Goal: Communication & Community: Answer question/provide support

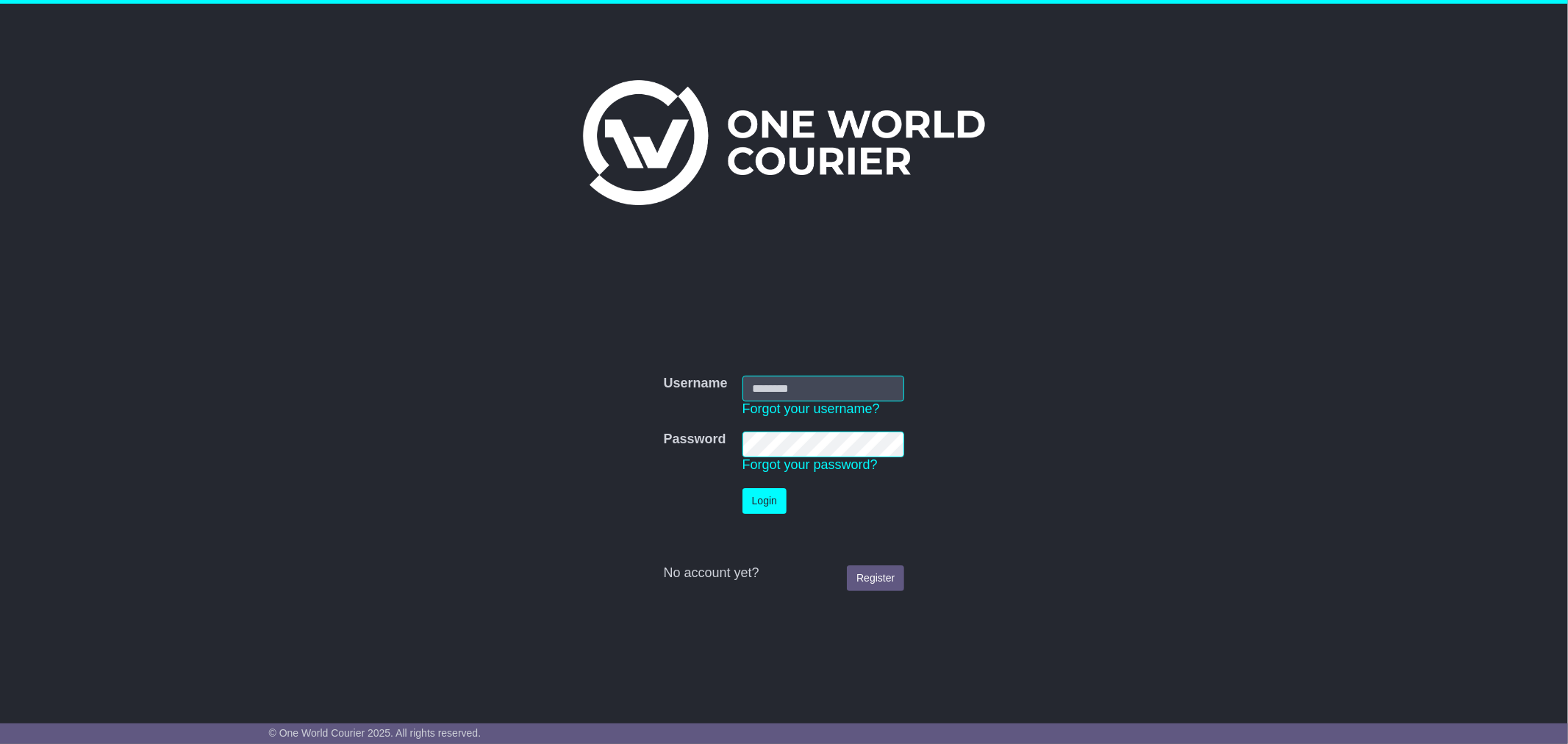
type input "********"
click at [770, 490] on button "Login" at bounding box center [764, 501] width 45 height 26
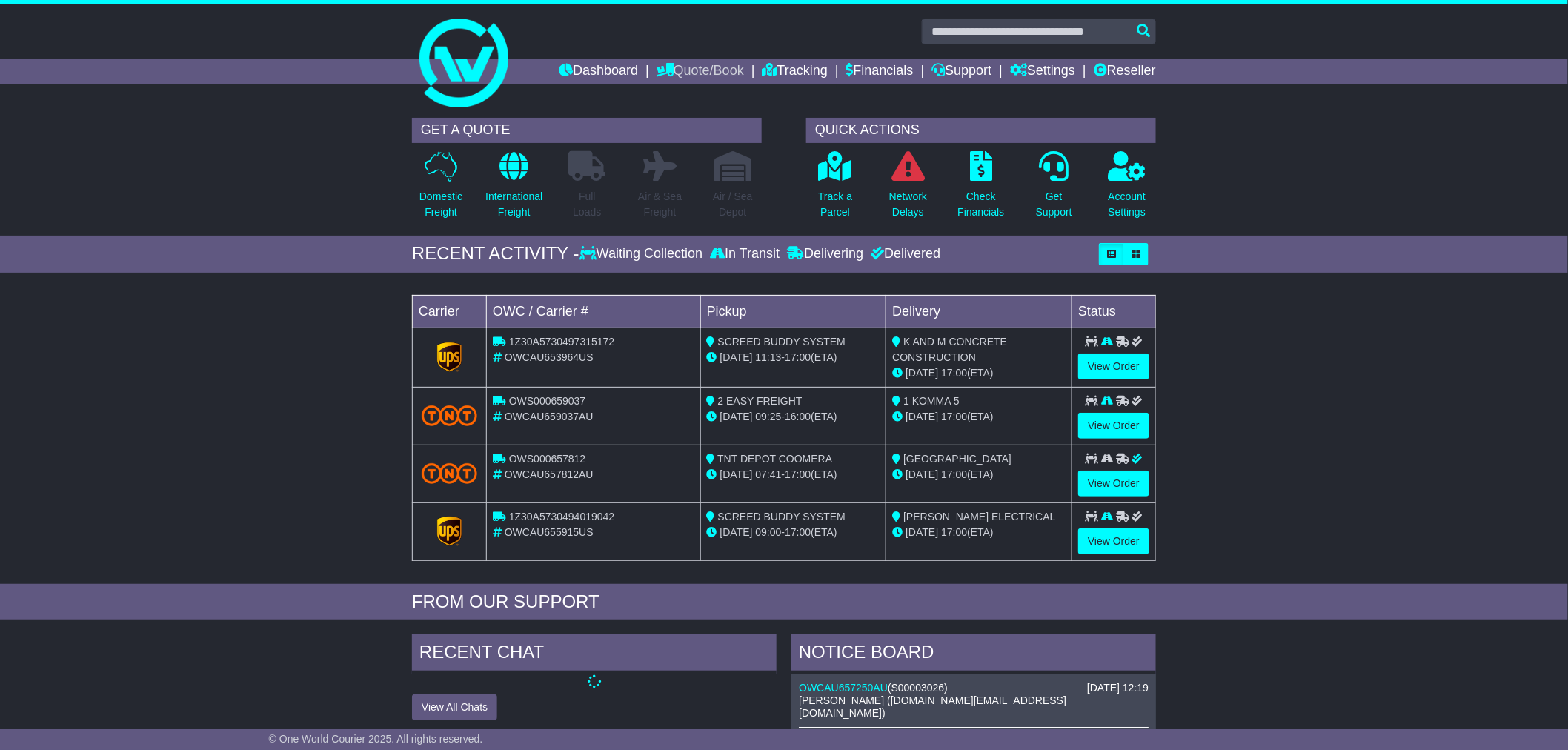
click at [680, 68] on link "Quote/Book" at bounding box center [700, 72] width 88 height 25
click at [672, 116] on link "International" at bounding box center [716, 113] width 117 height 16
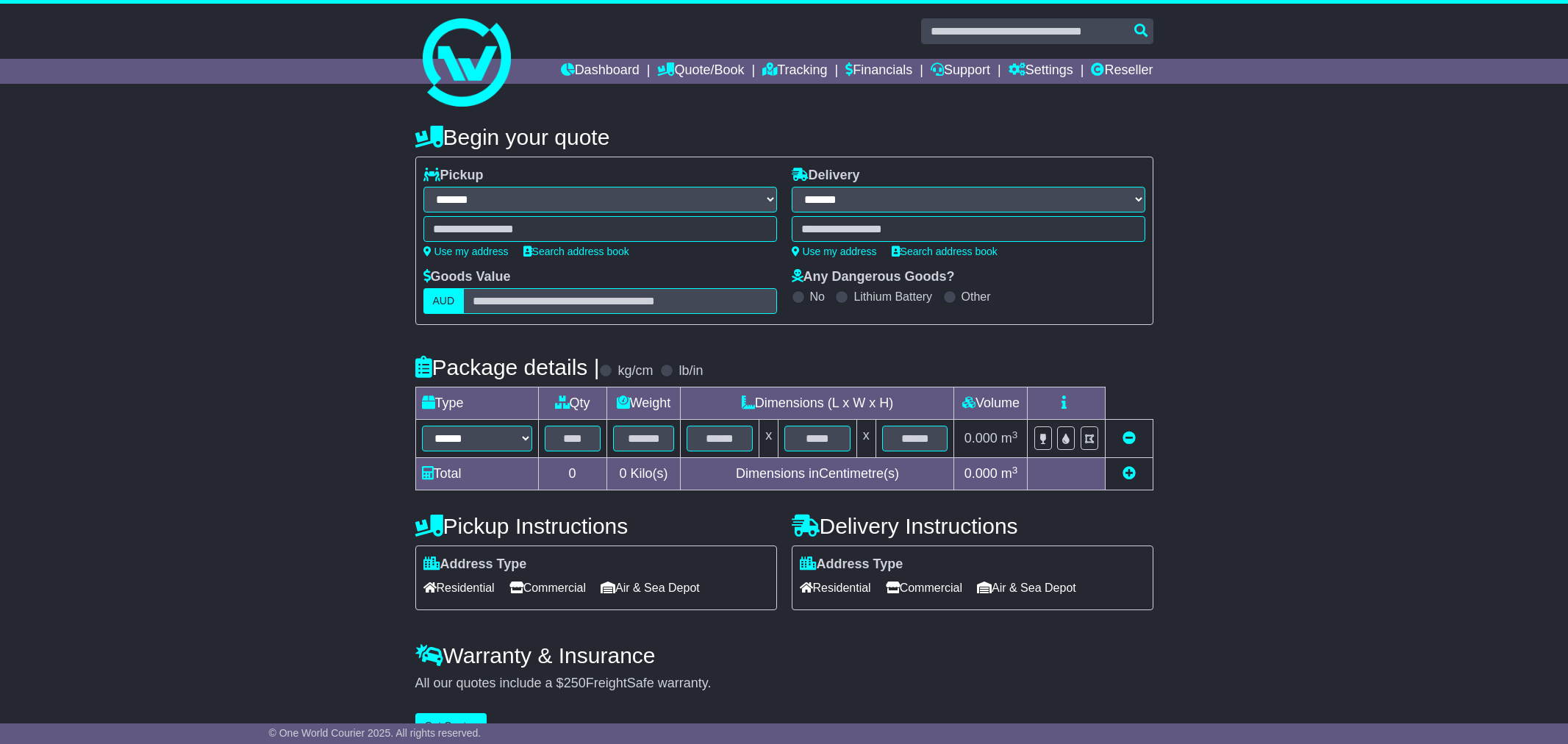
select select "**"
click at [775, 68] on link "Tracking" at bounding box center [789, 71] width 64 height 25
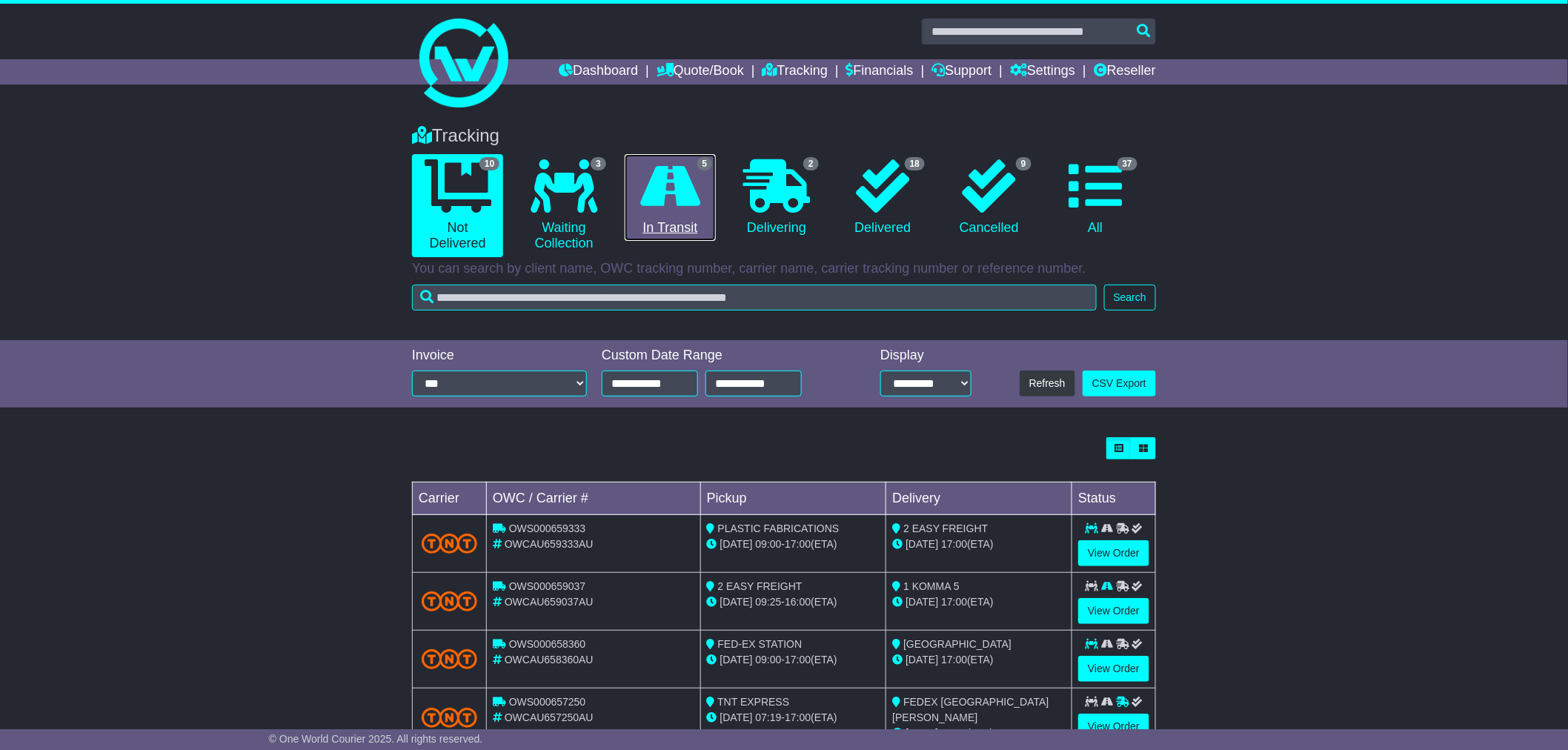
click at [660, 203] on icon at bounding box center [670, 186] width 60 height 53
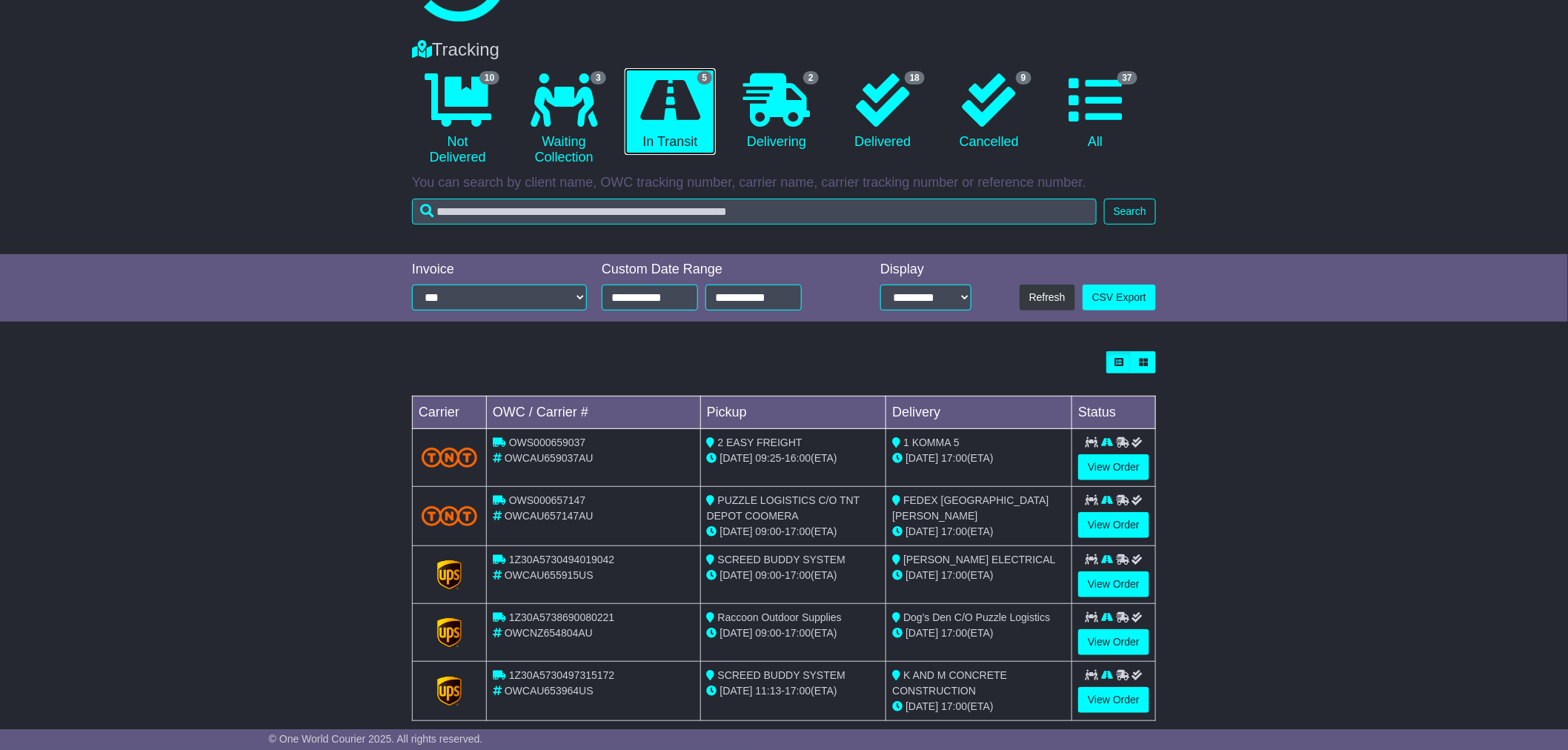
scroll to position [110, 0]
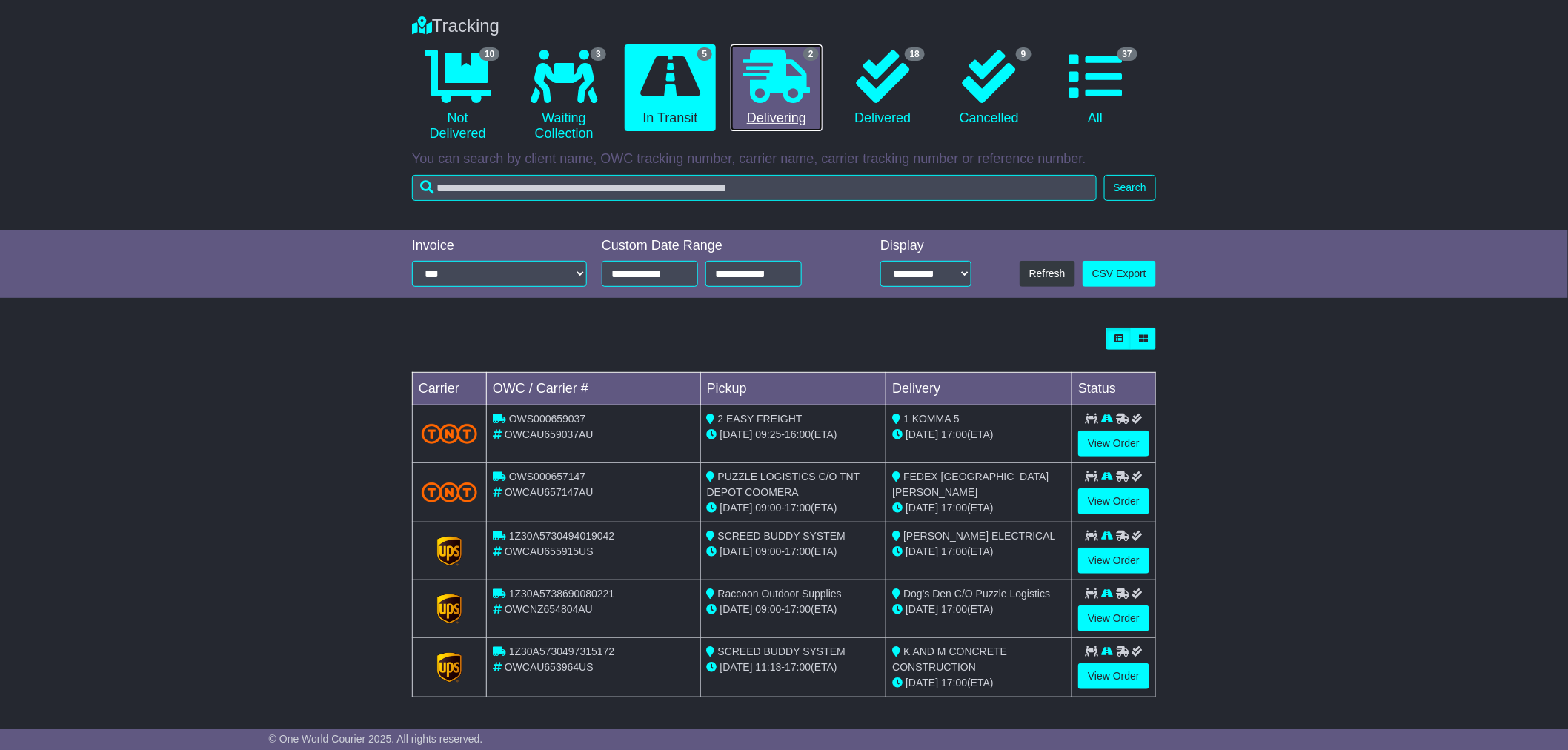
click at [776, 115] on link "2 Delivering" at bounding box center [776, 89] width 91 height 88
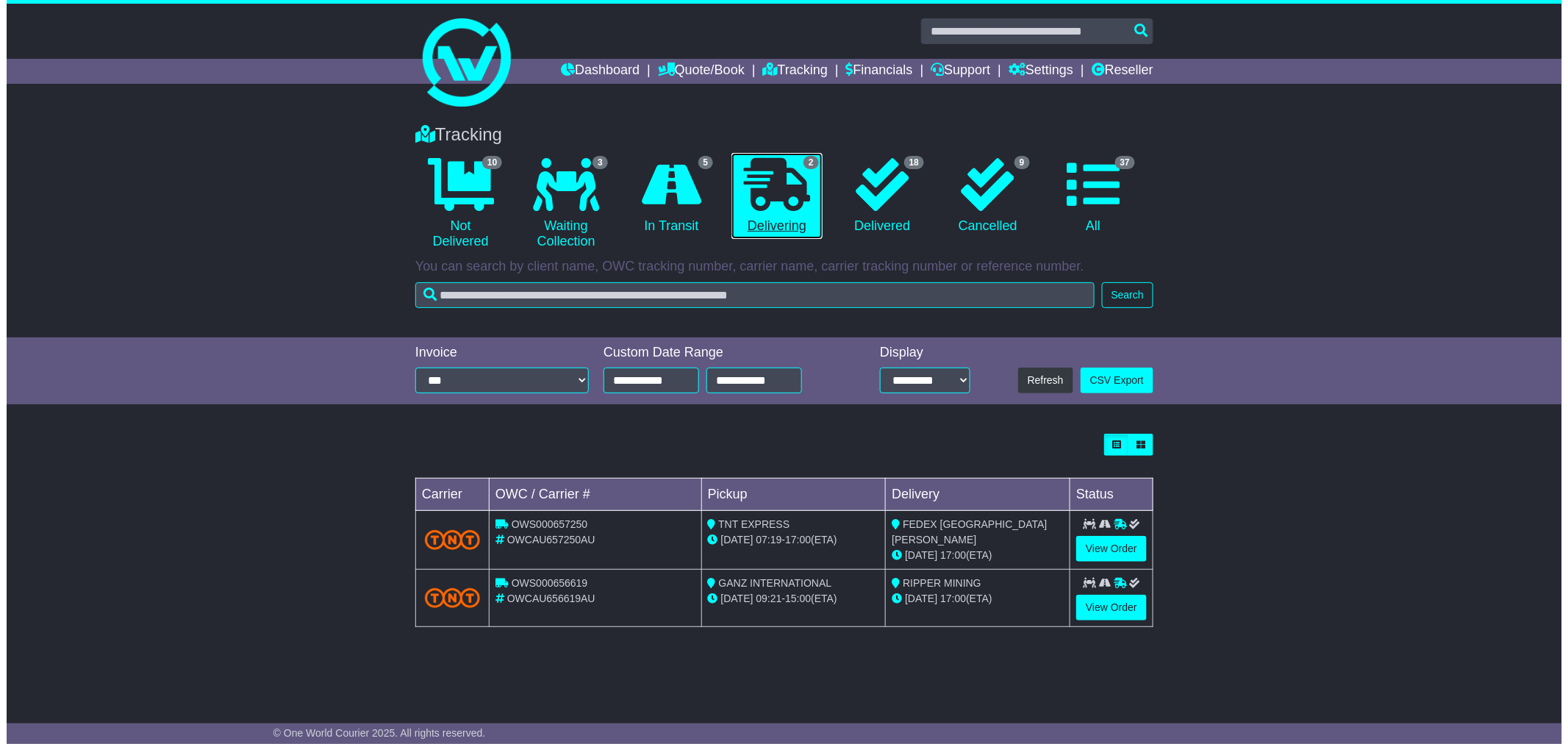
scroll to position [0, 0]
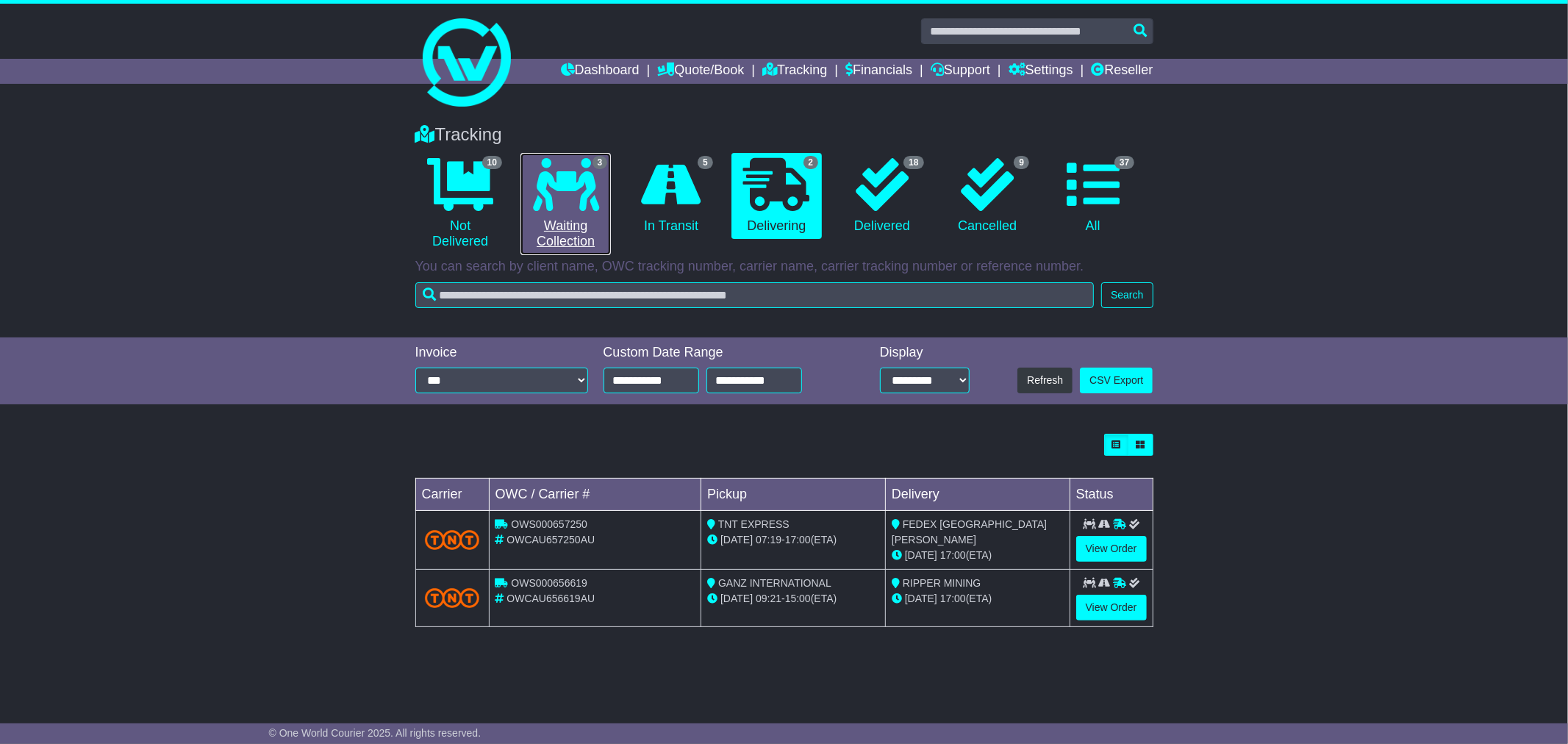
click at [575, 203] on icon at bounding box center [566, 185] width 66 height 53
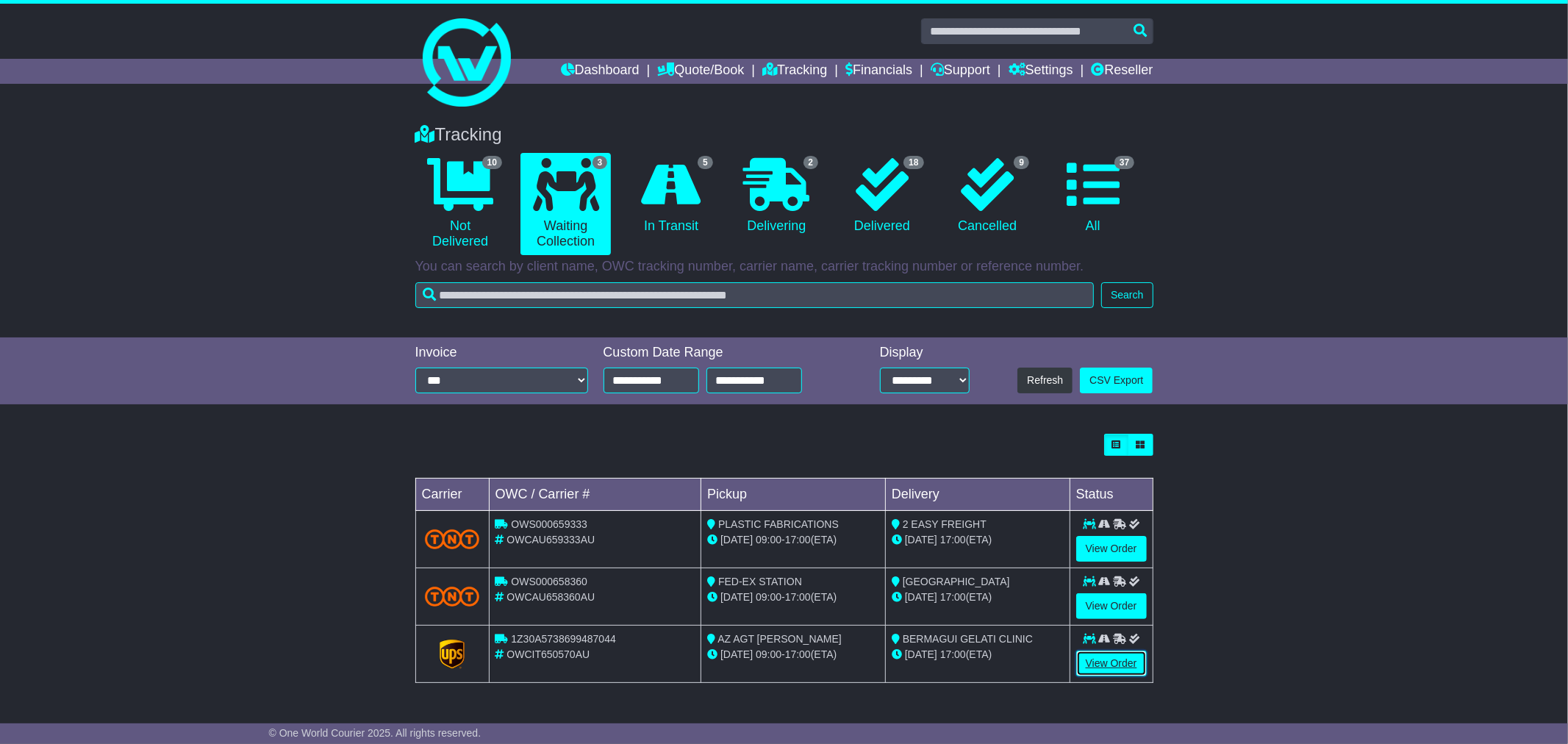
click at [1087, 664] on link "View Order" at bounding box center [1112, 663] width 71 height 26
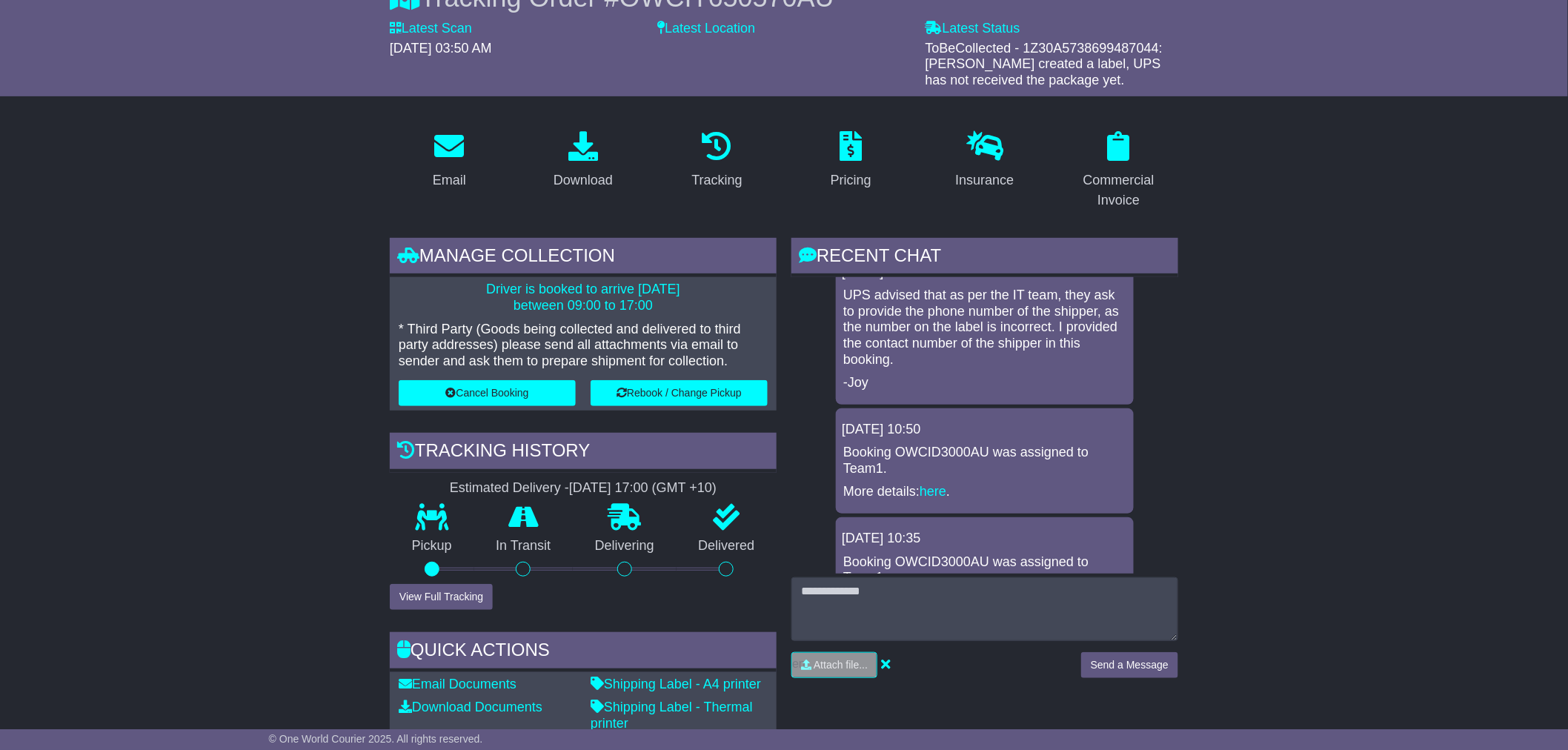
scroll to position [411, 0]
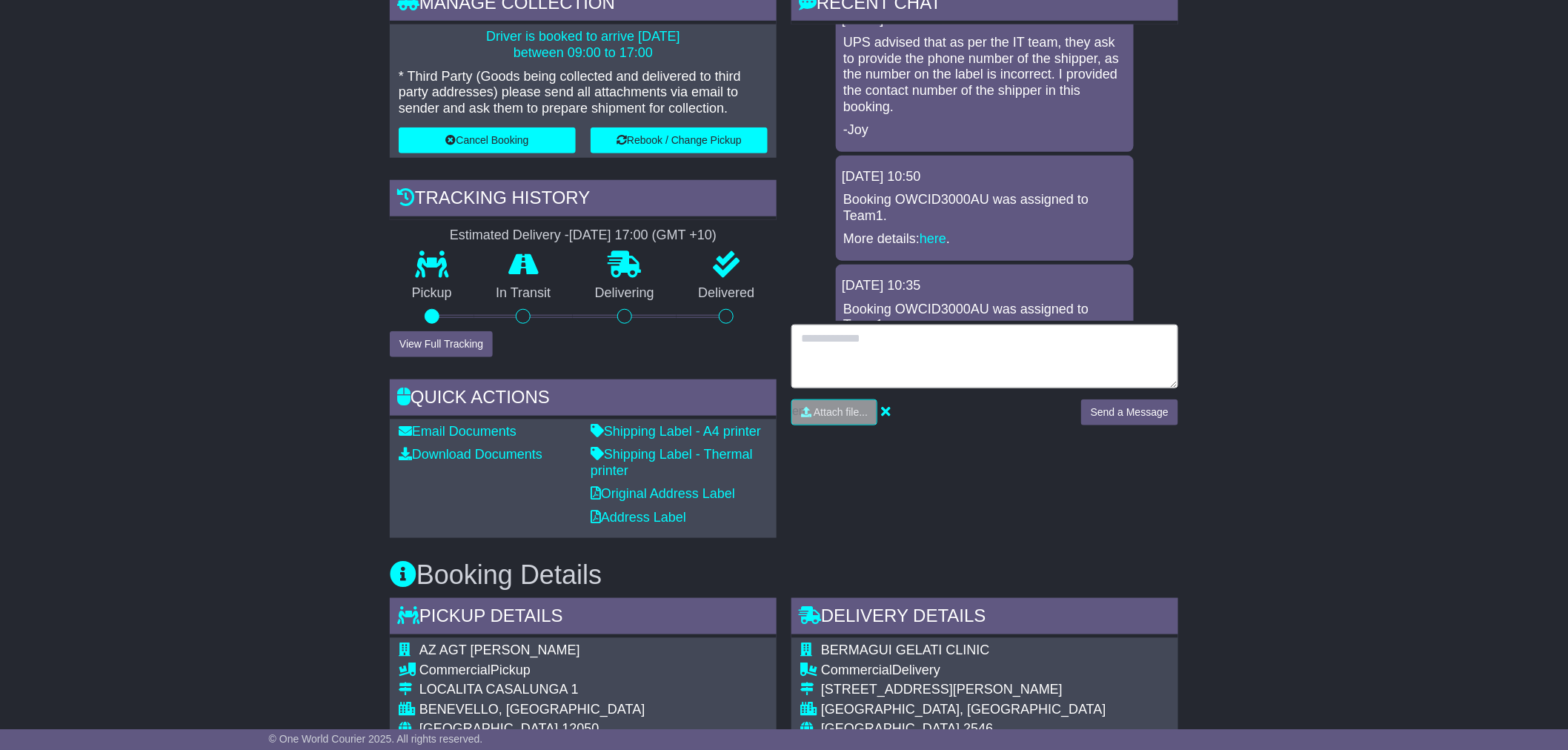
click at [942, 360] on textarea at bounding box center [984, 356] width 387 height 64
type textarea "**********"
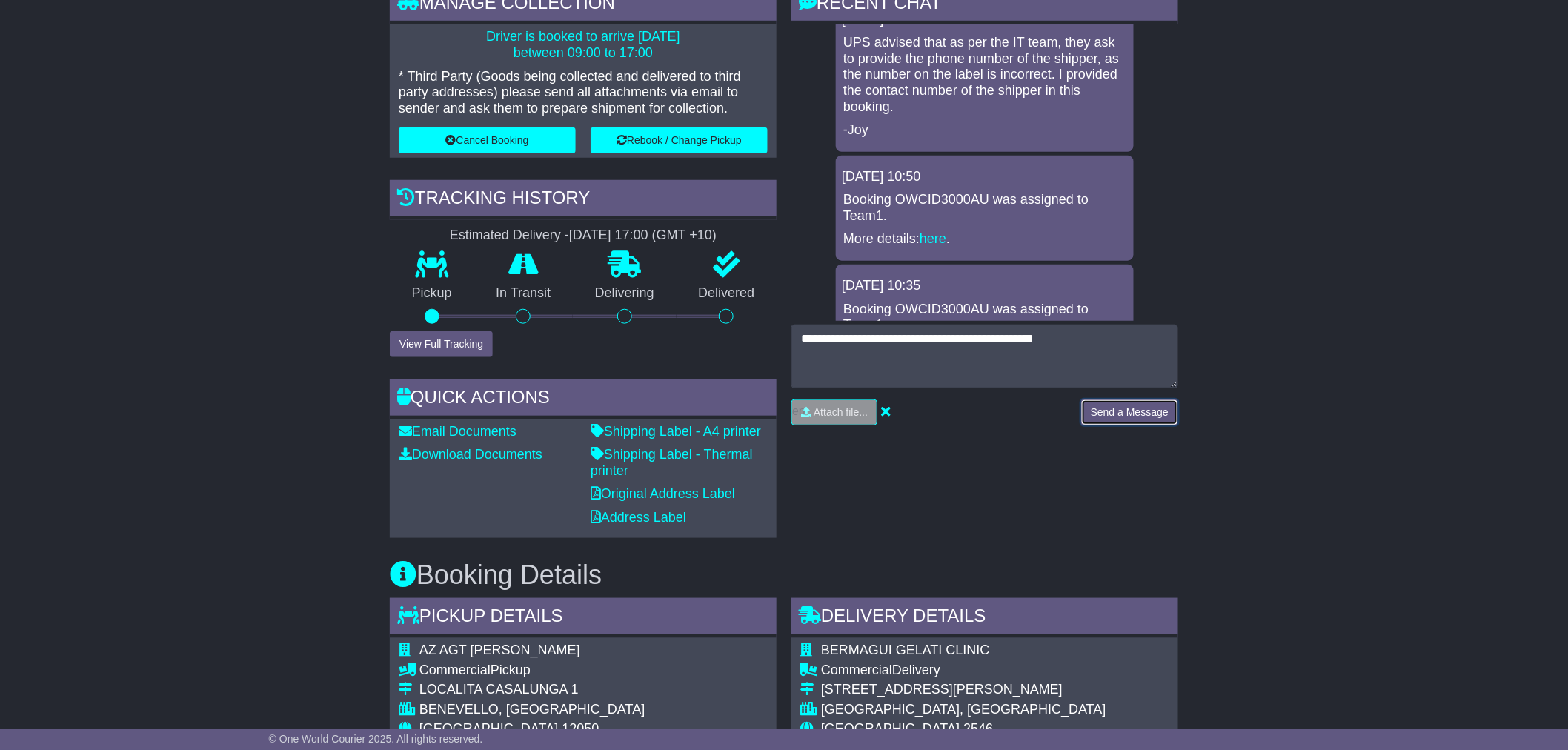
click at [1135, 415] on button "Send a Message" at bounding box center [1130, 411] width 97 height 26
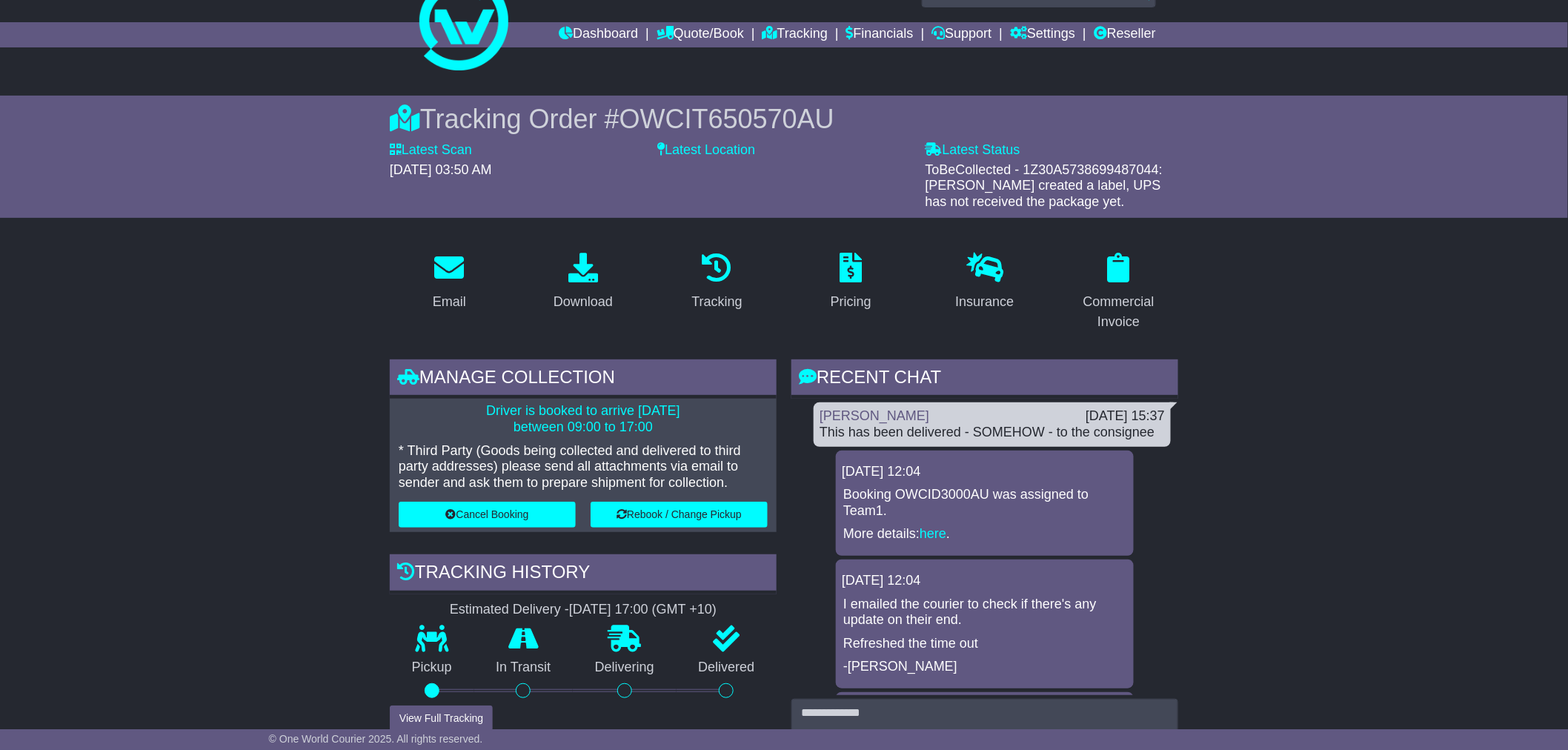
scroll to position [0, 0]
